Goal: Ask a question

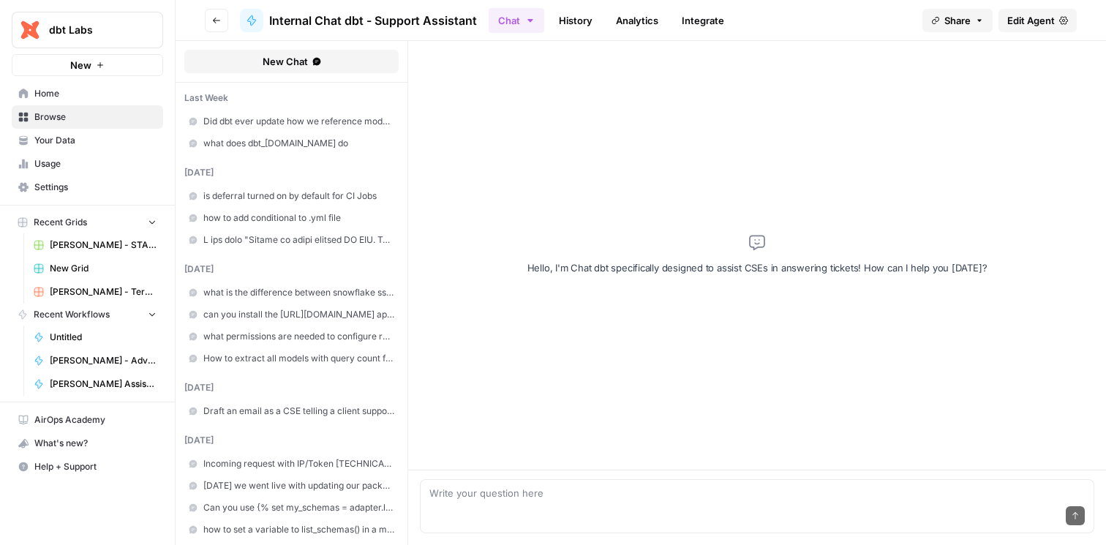
click at [568, 498] on textarea at bounding box center [756, 493] width 655 height 15
type textarea "can someone with admin permissions, but not account admin permissions, invite u…"
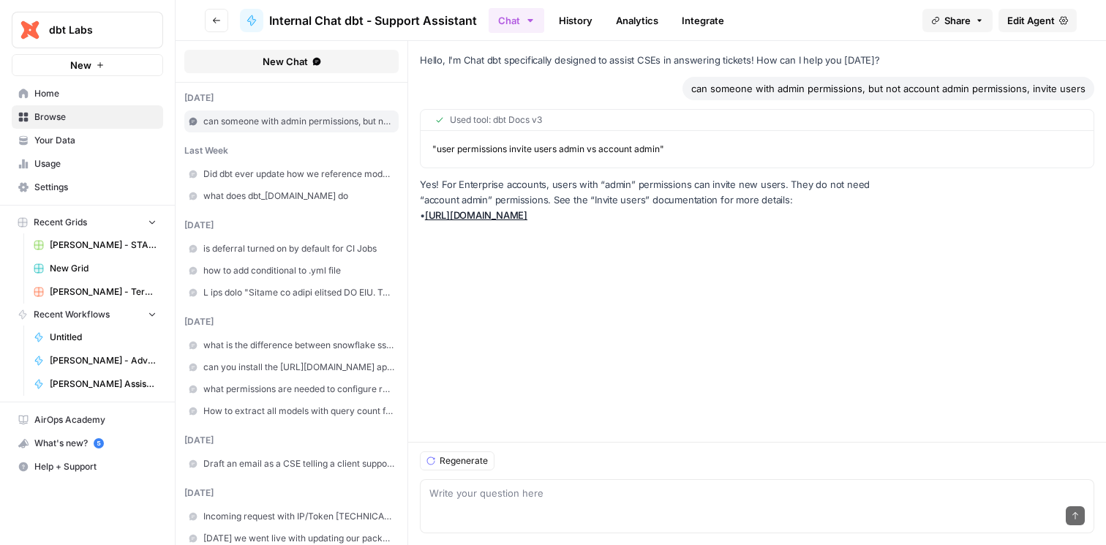
click at [527, 217] on link "[URL][DOMAIN_NAME]" at bounding box center [476, 215] width 102 height 12
